Goal: Navigation & Orientation: Find specific page/section

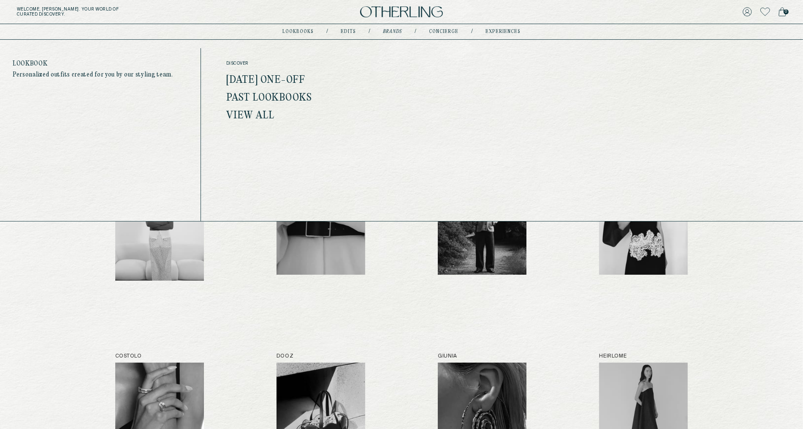
click at [299, 30] on link "lookbooks" at bounding box center [297, 32] width 31 height 4
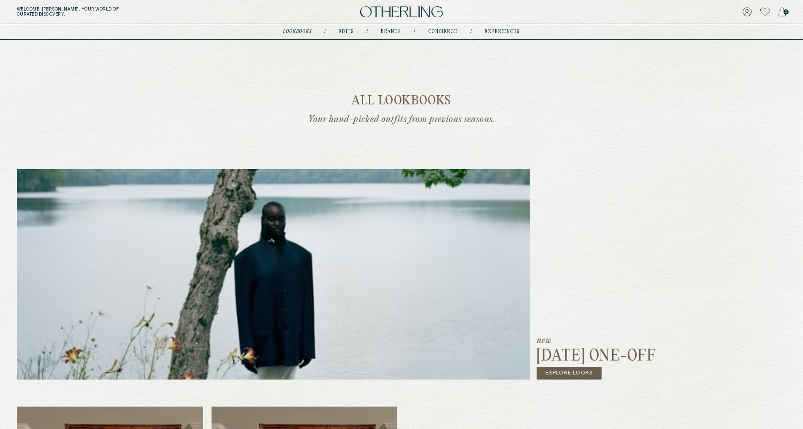
click at [350, 27] on div "lookbooks / Edits / Brands / concierge / experiences" at bounding box center [401, 31] width 237 height 15
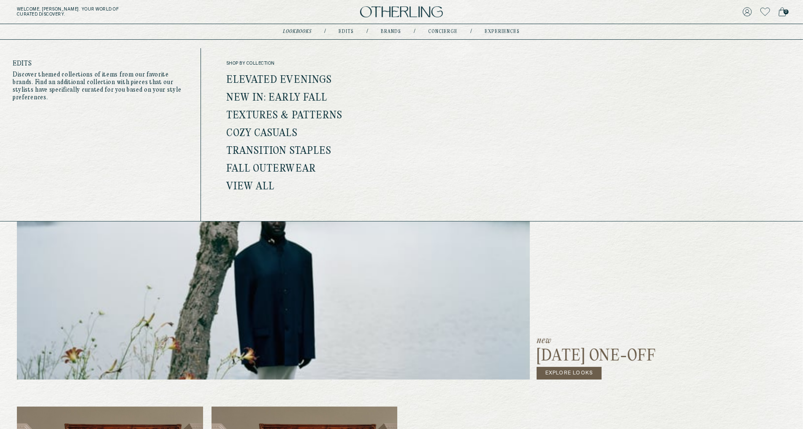
click at [350, 31] on link "Edits" at bounding box center [346, 32] width 15 height 4
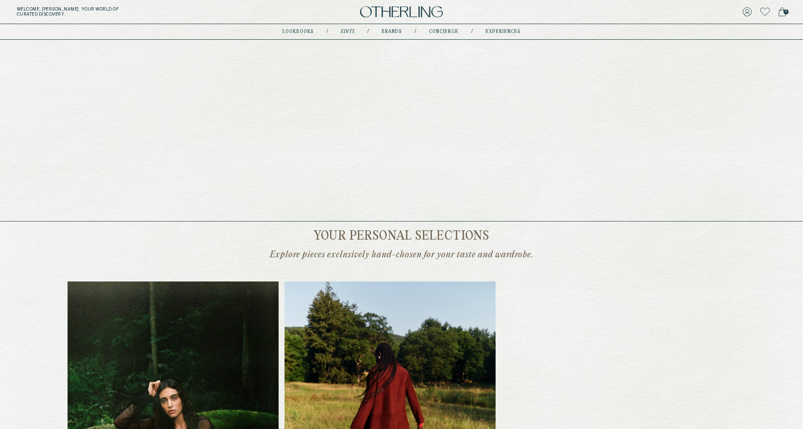
click at [486, 30] on link "experiences" at bounding box center [503, 32] width 35 height 4
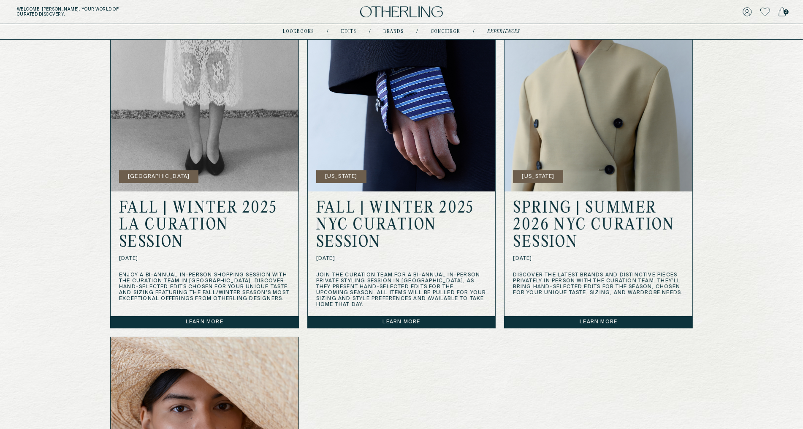
scroll to position [279, 0]
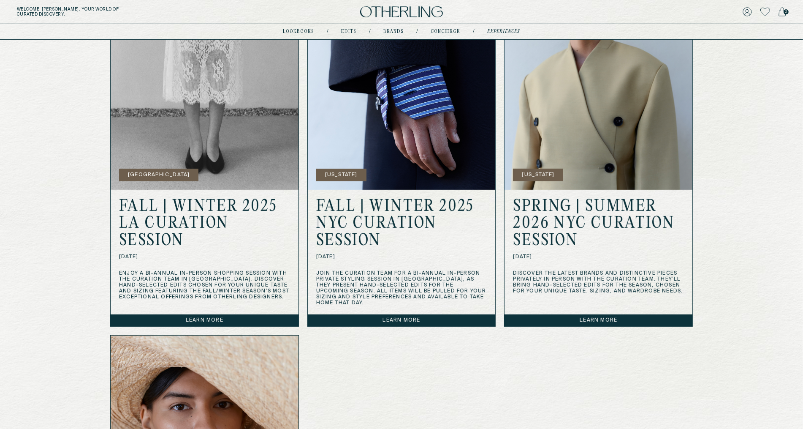
click at [223, 166] on img at bounding box center [205, 110] width 188 height 158
click at [216, 314] on link "Learn more" at bounding box center [205, 320] width 188 height 12
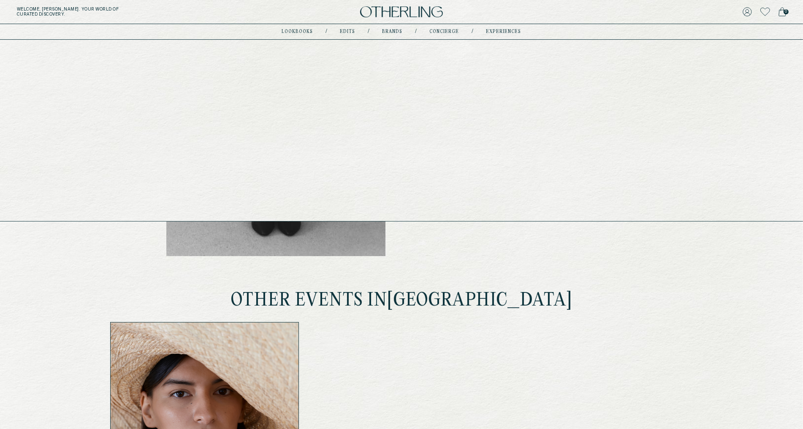
click at [491, 33] on link "experiences" at bounding box center [503, 32] width 35 height 4
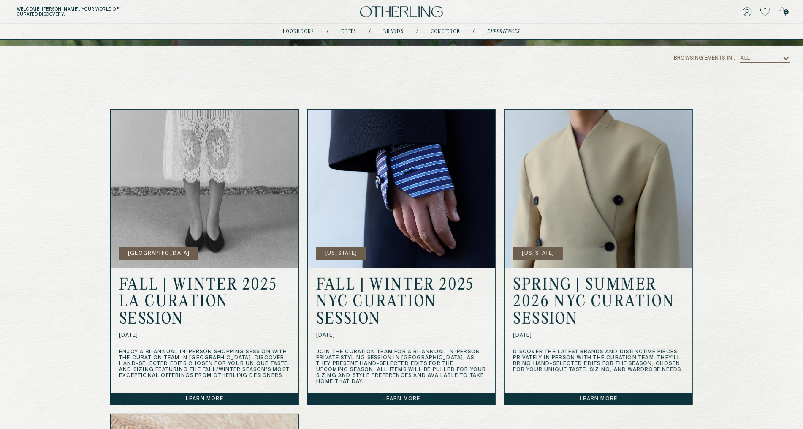
scroll to position [205, 0]
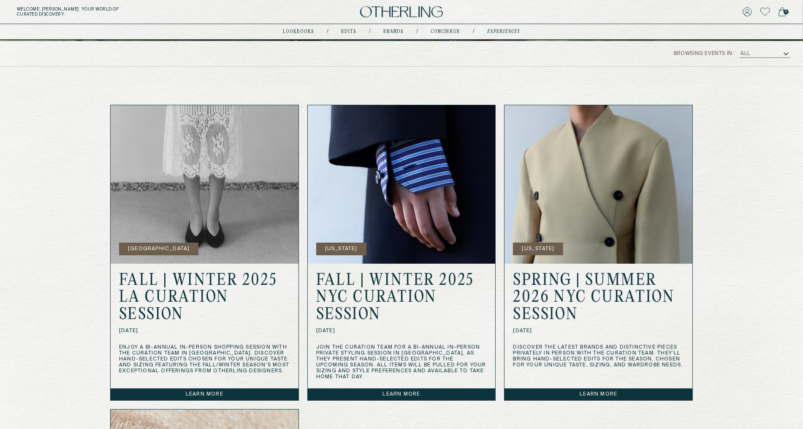
click at [393, 391] on link "Learn more" at bounding box center [402, 394] width 188 height 12
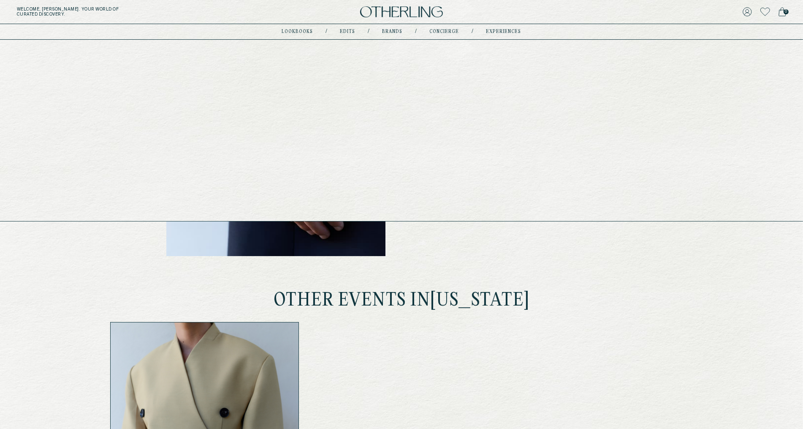
click at [394, 30] on link "Brands" at bounding box center [393, 32] width 20 height 4
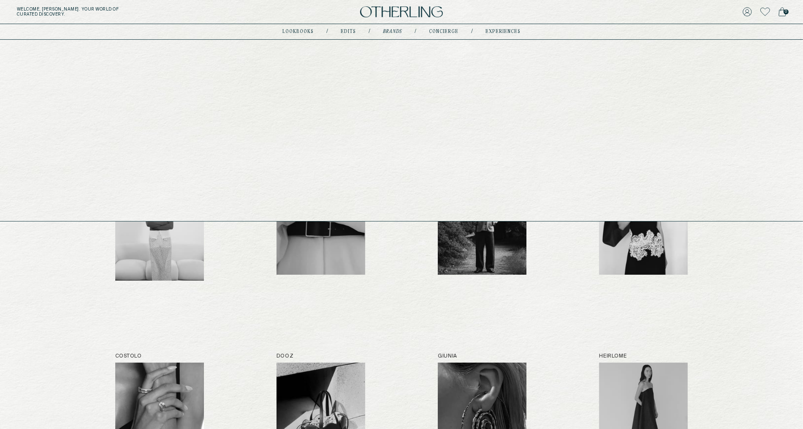
click at [445, 31] on link "concierge" at bounding box center [444, 32] width 30 height 4
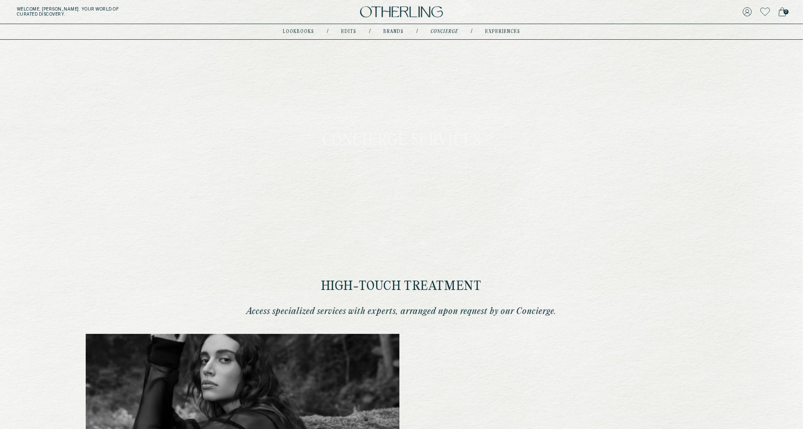
type input "********"
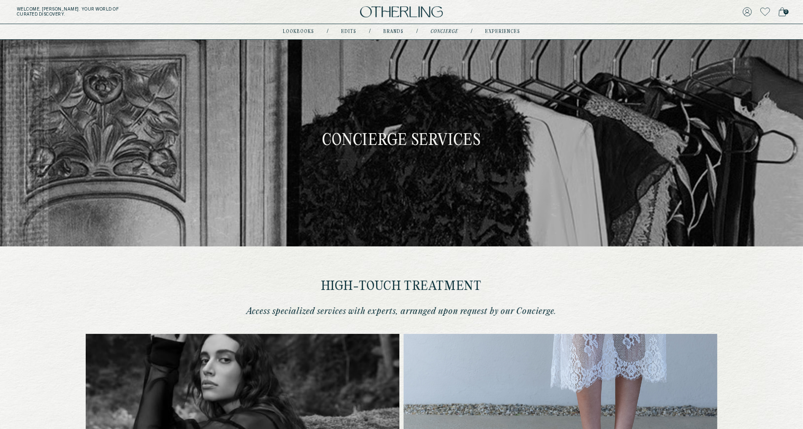
type input "**********"
click at [503, 28] on nav "lookbooks / Edits / Brands / concierge / experiences" at bounding box center [401, 31] width 237 height 7
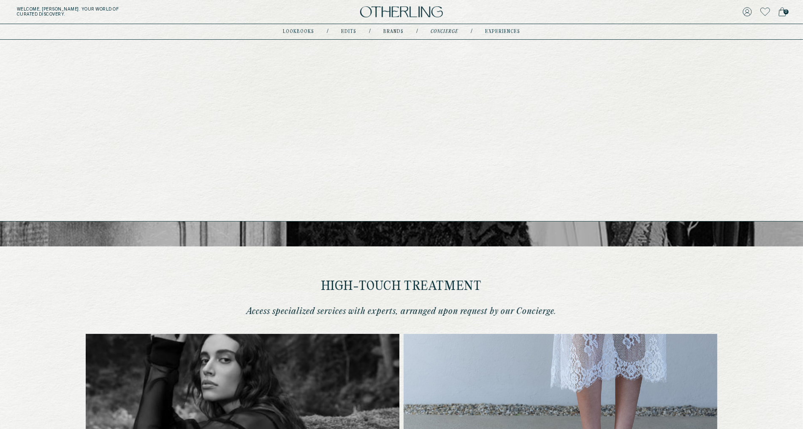
click at [493, 31] on link "experiences" at bounding box center [502, 32] width 35 height 4
